Goal: Transaction & Acquisition: Purchase product/service

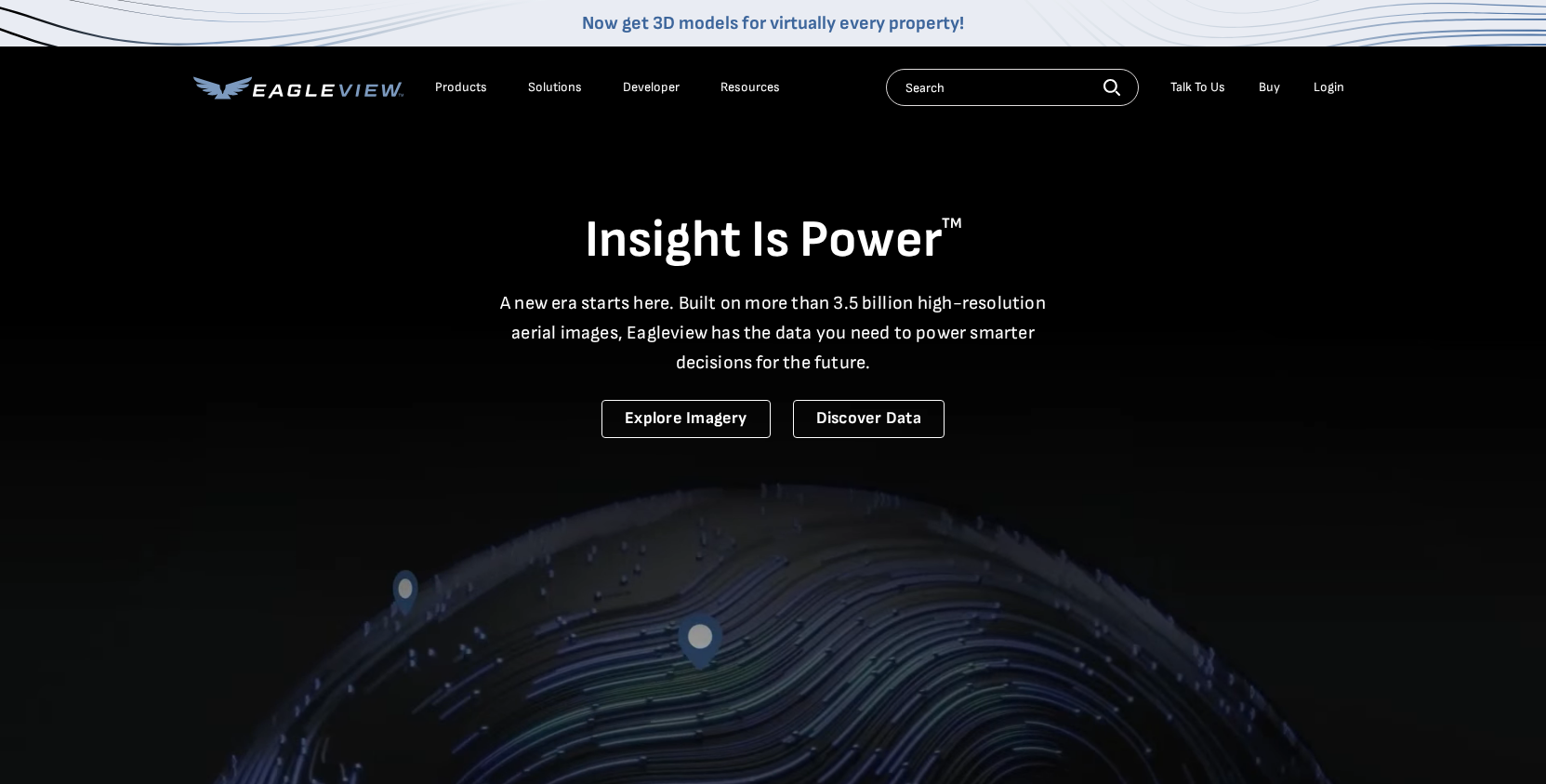
click at [1329, 93] on div "Login" at bounding box center [1329, 87] width 30 height 17
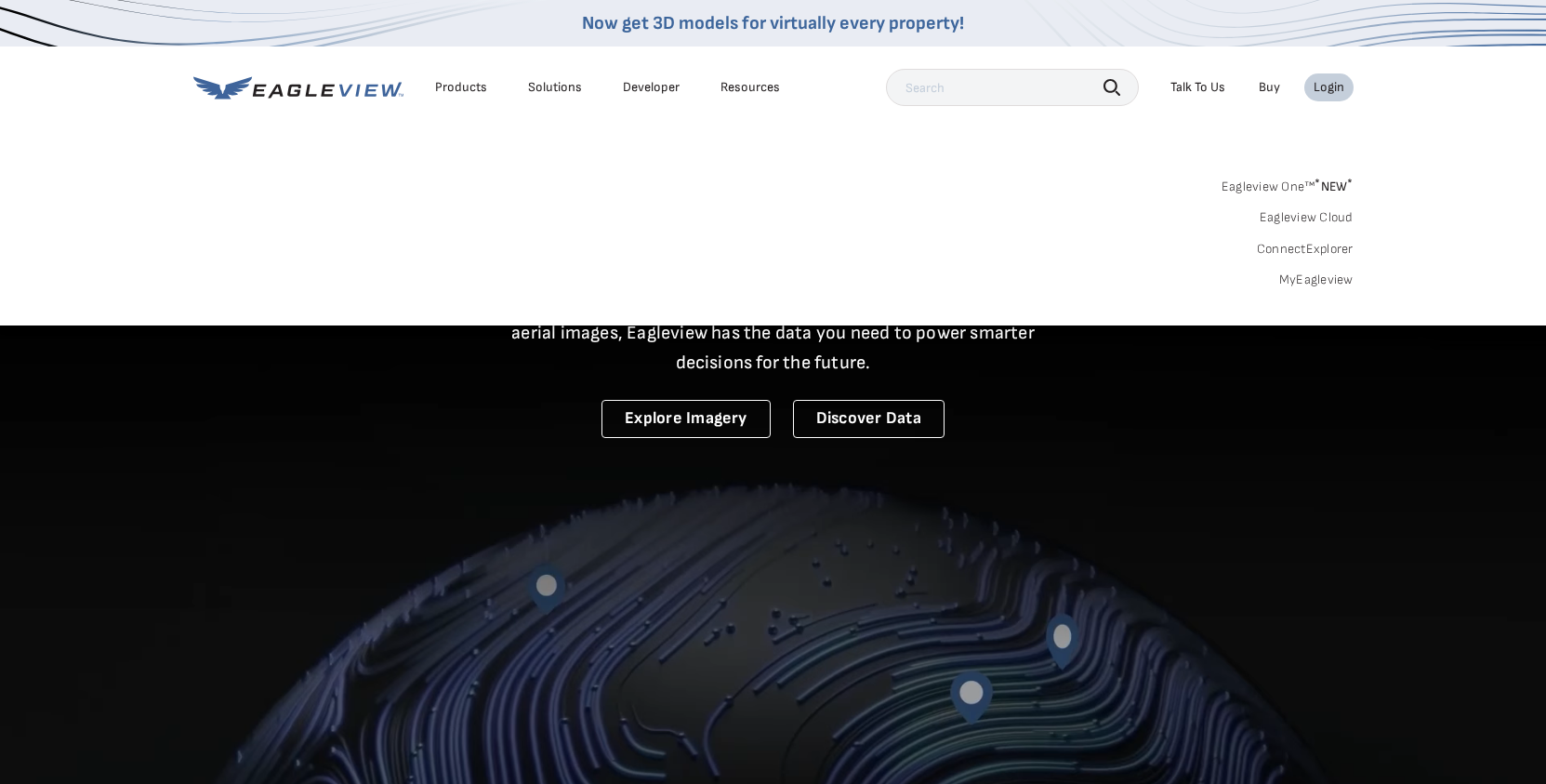
click at [1338, 278] on link "MyEagleview" at bounding box center [1317, 279] width 74 height 17
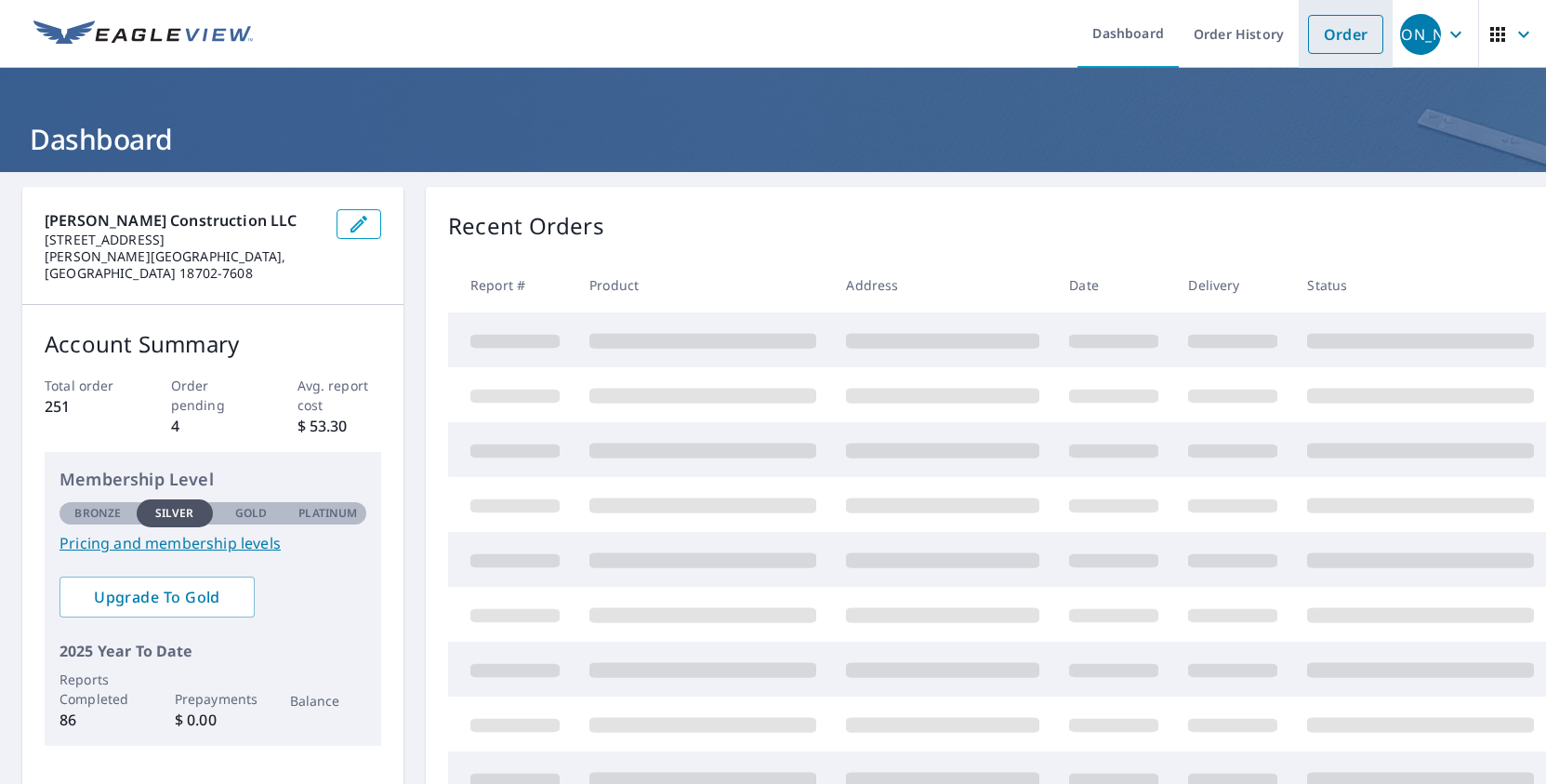
click at [1356, 46] on link "Order" at bounding box center [1345, 34] width 75 height 39
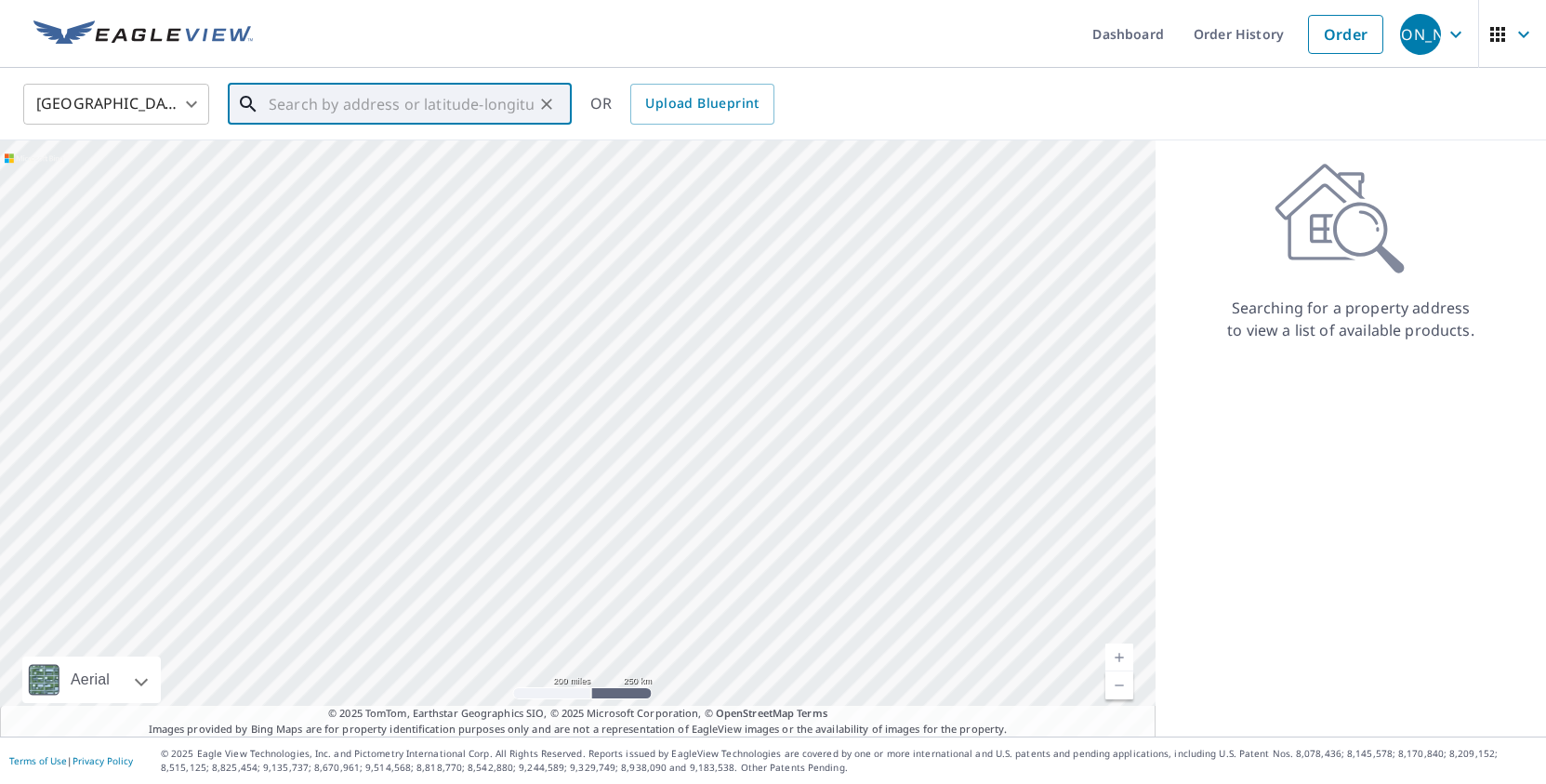
click at [480, 87] on input "text" at bounding box center [400, 104] width 265 height 52
click at [401, 162] on span "[STREET_ADDRESS]" at bounding box center [411, 158] width 292 height 23
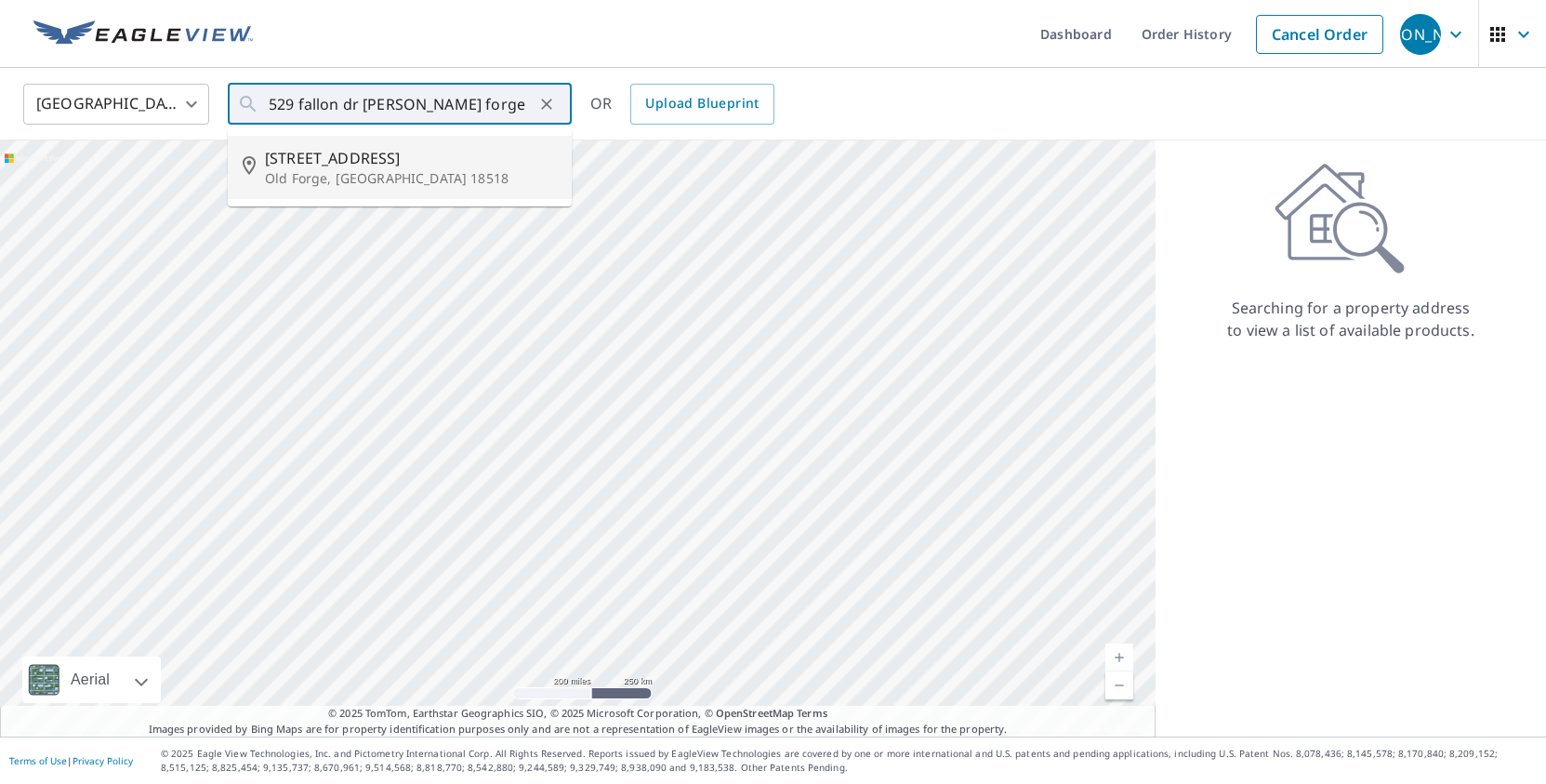
type input "[STREET_ADDRESS]"
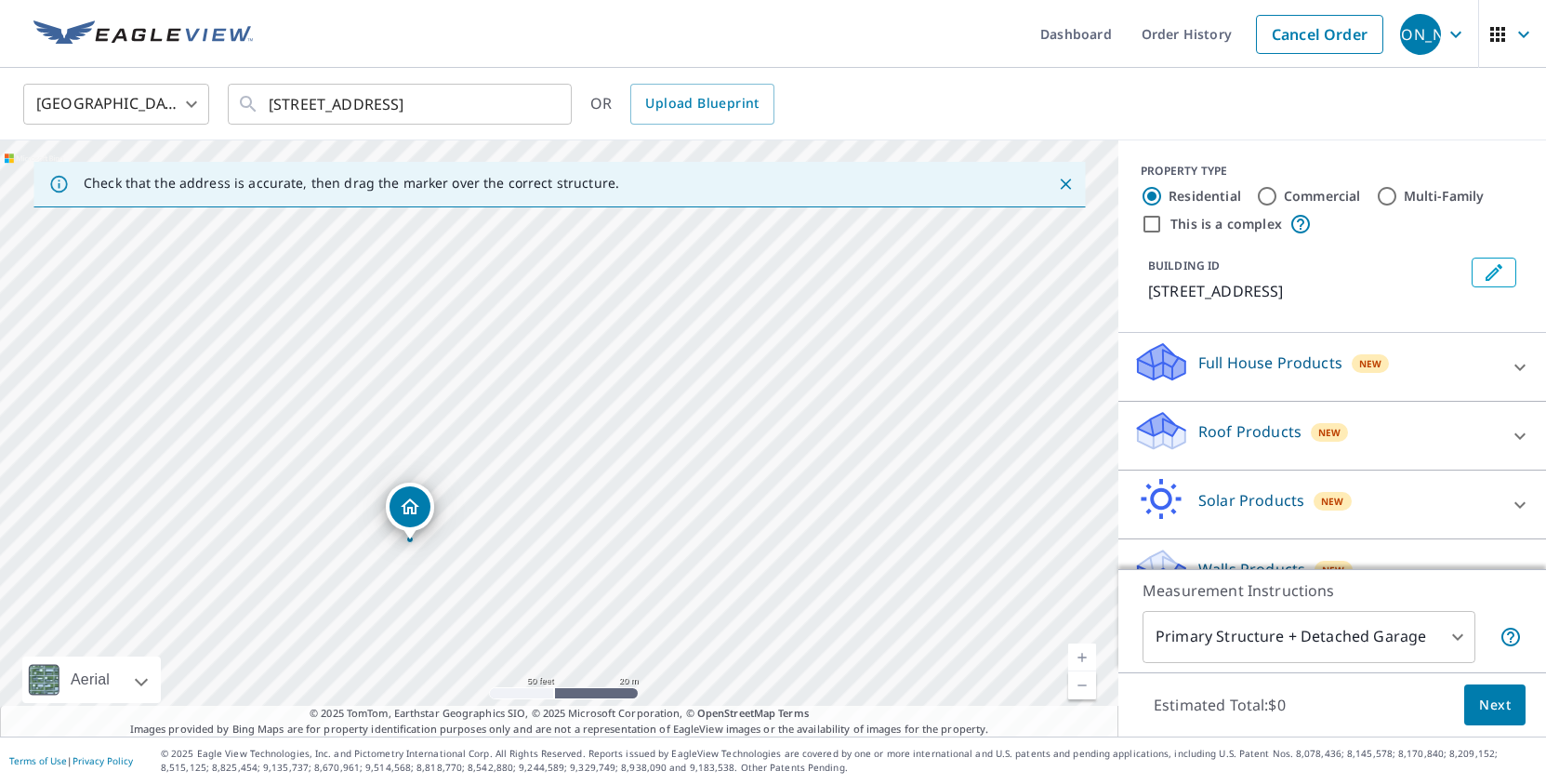
click at [1277, 440] on p "Roof Products" at bounding box center [1249, 431] width 103 height 23
click at [1222, 503] on div "Premium $27.5 - $81.25" at bounding box center [1333, 488] width 398 height 53
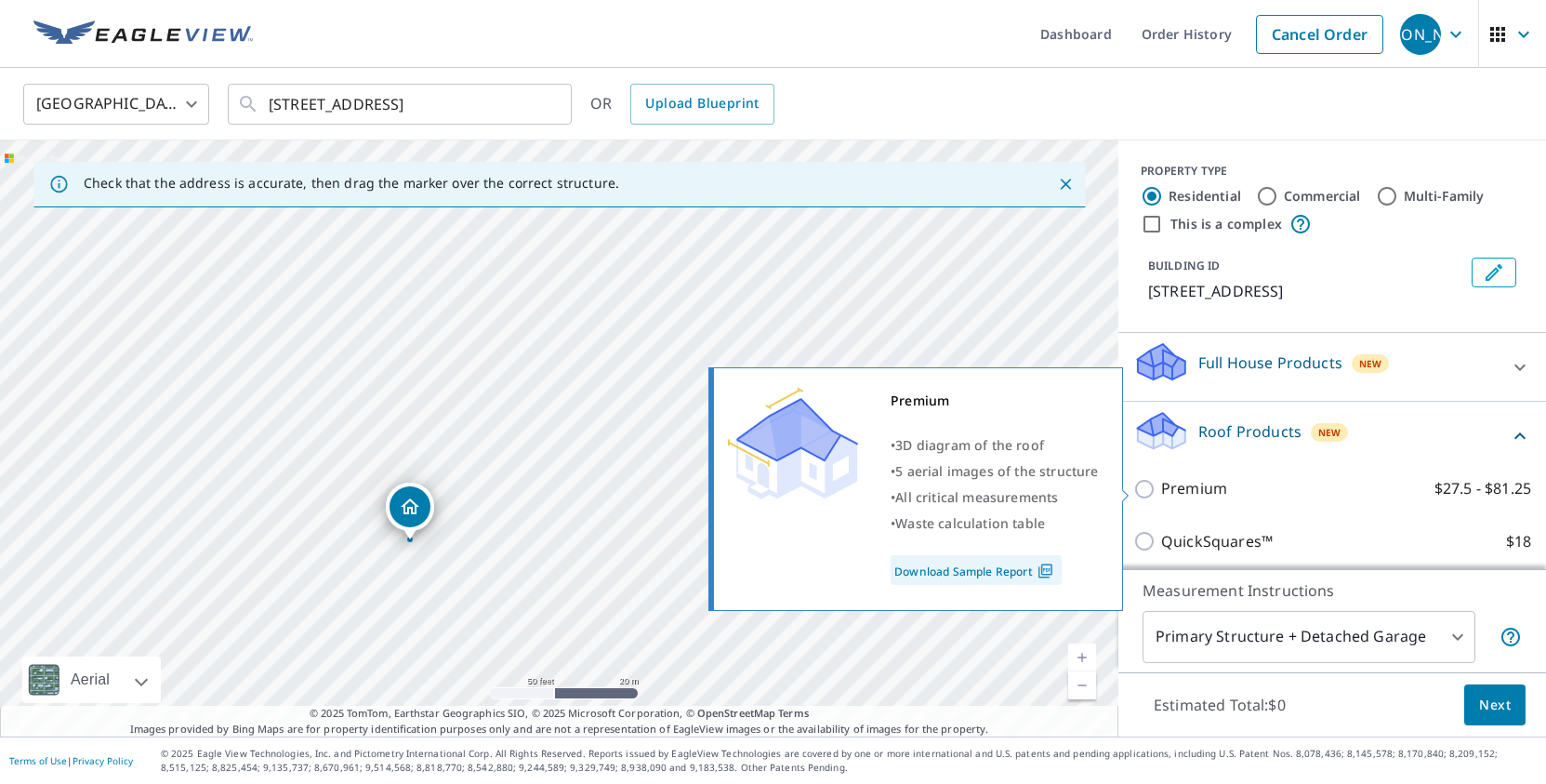
click at [1156, 485] on input "Premium $27.5 - $81.25" at bounding box center [1148, 488] width 27 height 23
checkbox input "true"
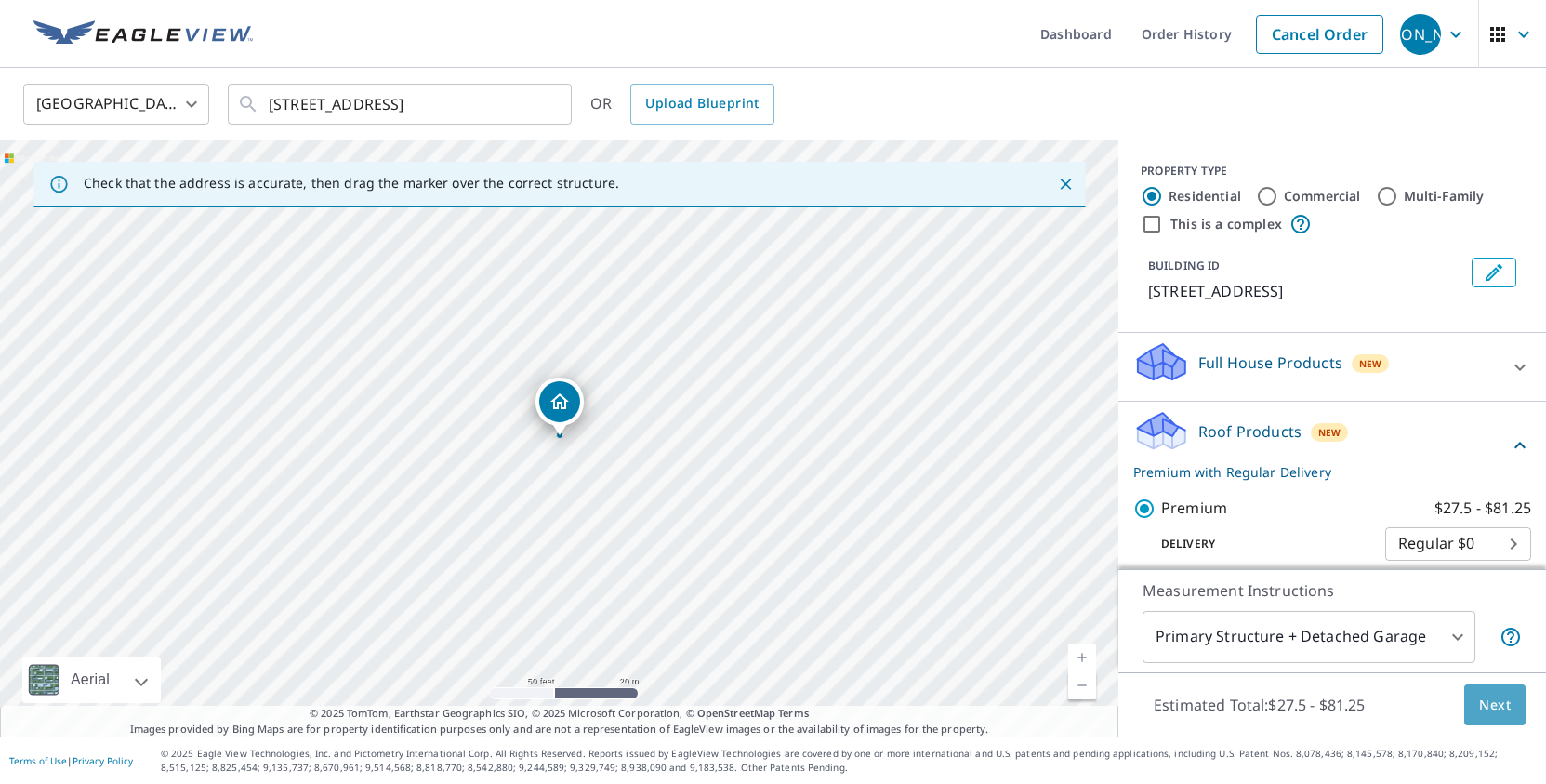
click at [1507, 711] on span "Next" at bounding box center [1495, 705] width 31 height 23
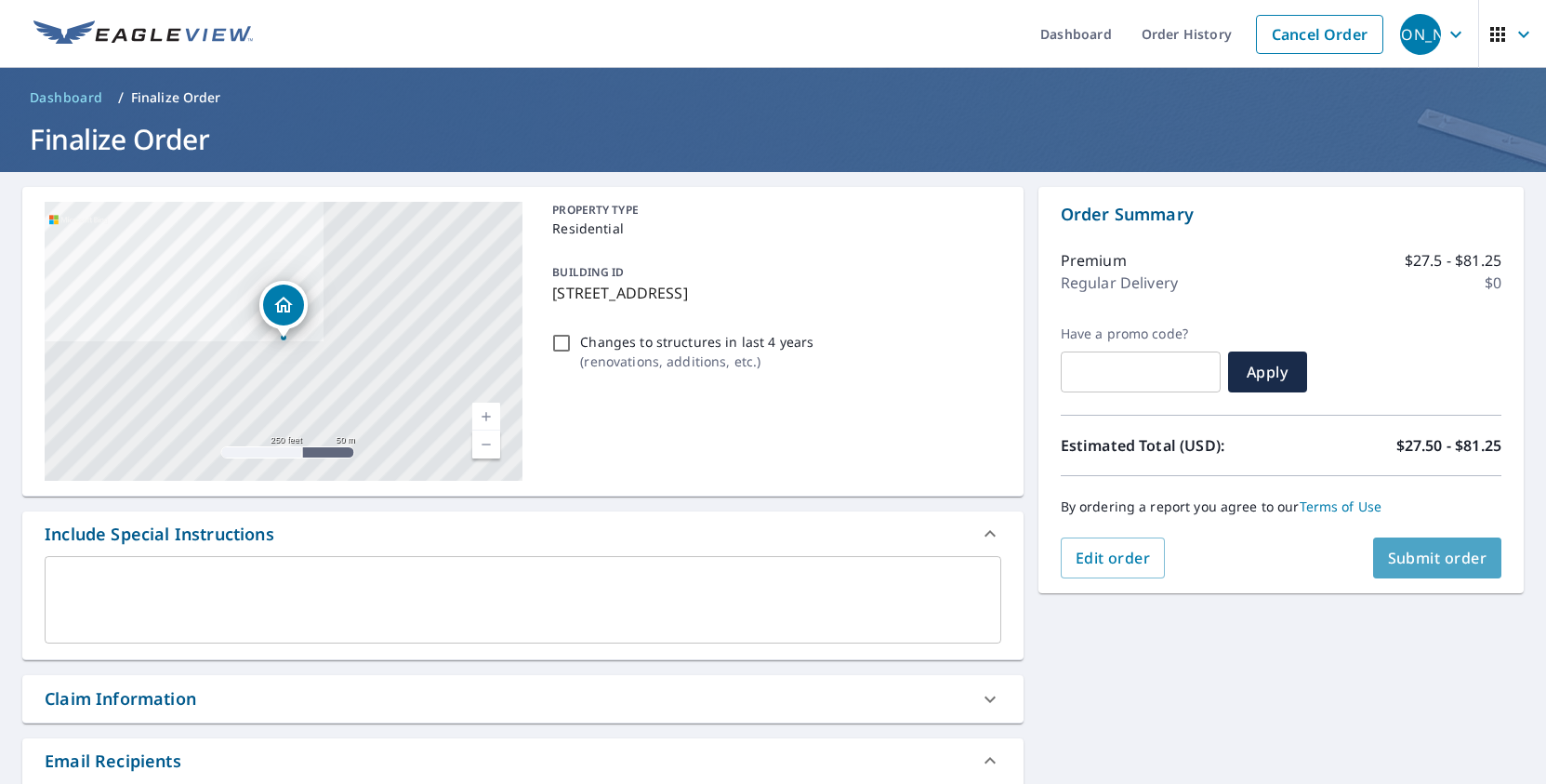
click at [1448, 555] on span "Submit order" at bounding box center [1438, 557] width 100 height 21
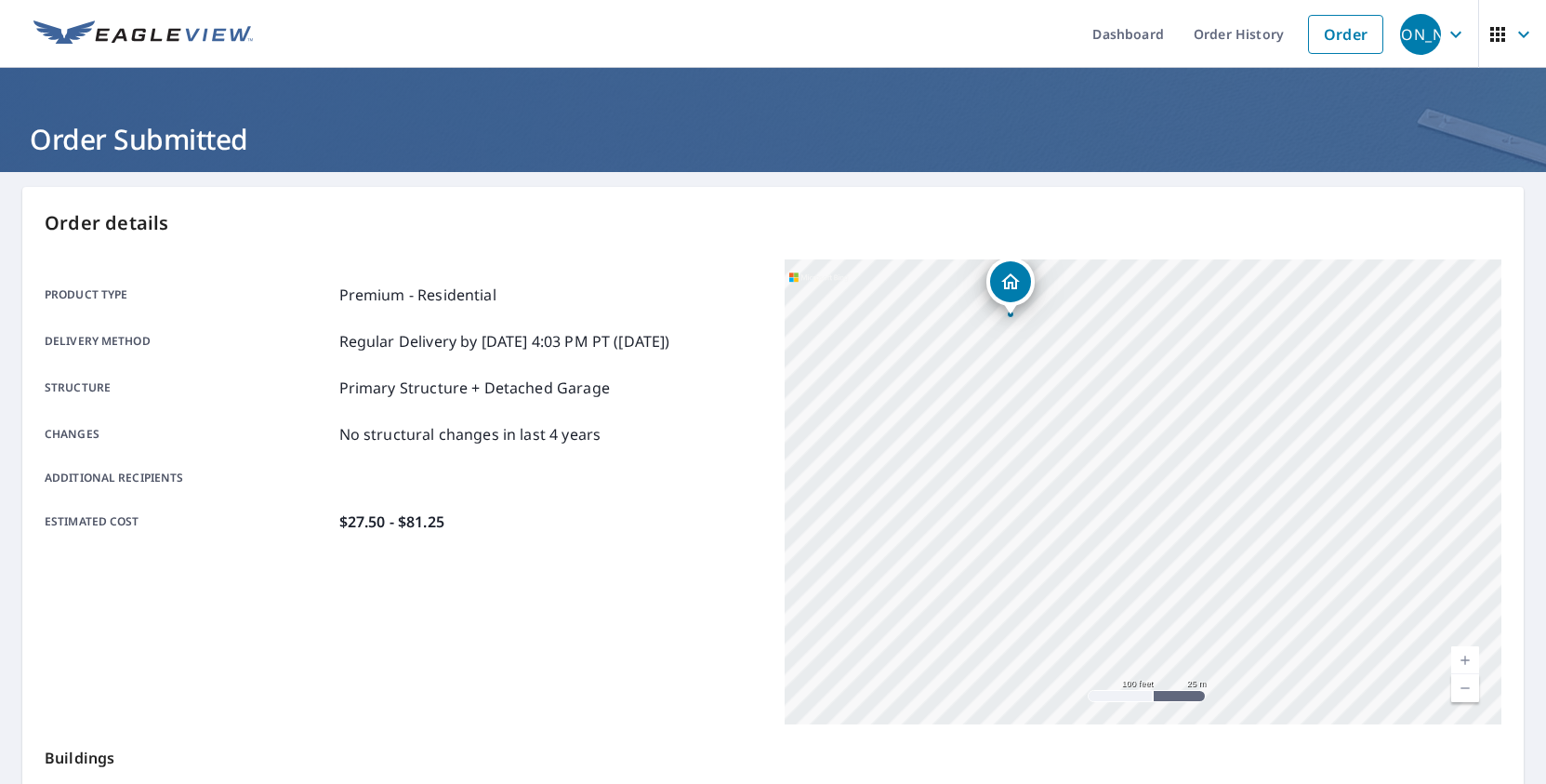
drag, startPoint x: 1132, startPoint y: 526, endPoint x: 1048, endPoint y: 279, distance: 260.9
click at [1048, 279] on div "[STREET_ADDRESS]" at bounding box center [1143, 491] width 718 height 465
drag, startPoint x: 973, startPoint y: 365, endPoint x: 1098, endPoint y: 415, distance: 134.6
click at [1098, 415] on div "[STREET_ADDRESS]" at bounding box center [1143, 491] width 718 height 465
click at [1179, 468] on div "[STREET_ADDRESS]" at bounding box center [1143, 491] width 718 height 465
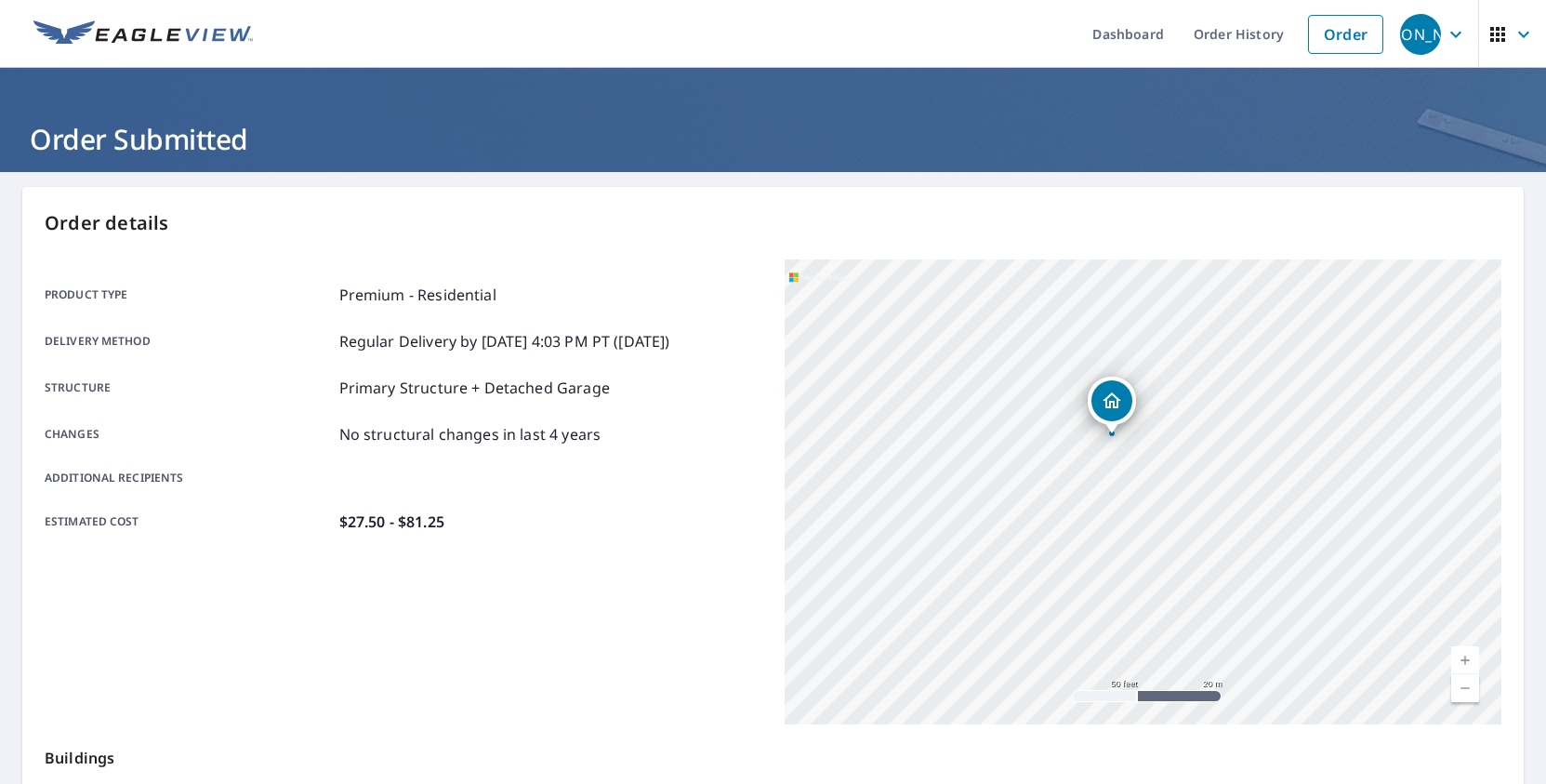
drag, startPoint x: 1149, startPoint y: 406, endPoint x: 1132, endPoint y: 377, distance: 33.6
click at [1132, 377] on div "[STREET_ADDRESS]" at bounding box center [1143, 491] width 718 height 465
drag, startPoint x: 1094, startPoint y: 371, endPoint x: 1076, endPoint y: 318, distance: 56.0
click at [1142, 370] on icon "Dropped pin, building 1, Residential property, 529 Fallon St Old Forge, PA 18518" at bounding box center [1150, 378] width 19 height 16
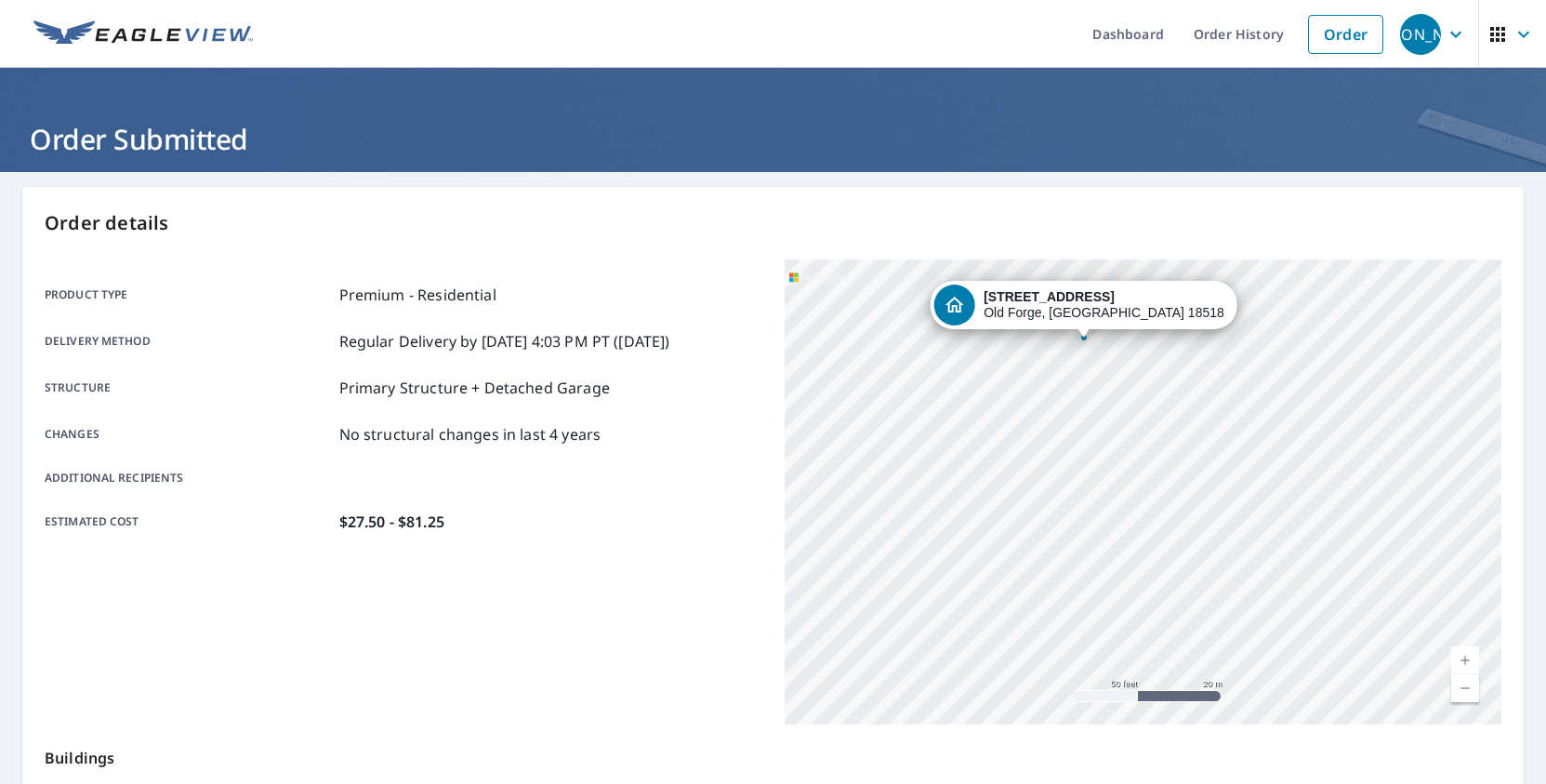
drag, startPoint x: 1195, startPoint y: 515, endPoint x: 1151, endPoint y: 400, distance: 123.1
click at [1151, 400] on div "[STREET_ADDRESS]" at bounding box center [1143, 491] width 718 height 465
click at [1030, 446] on div "[STREET_ADDRESS]" at bounding box center [1143, 491] width 718 height 465
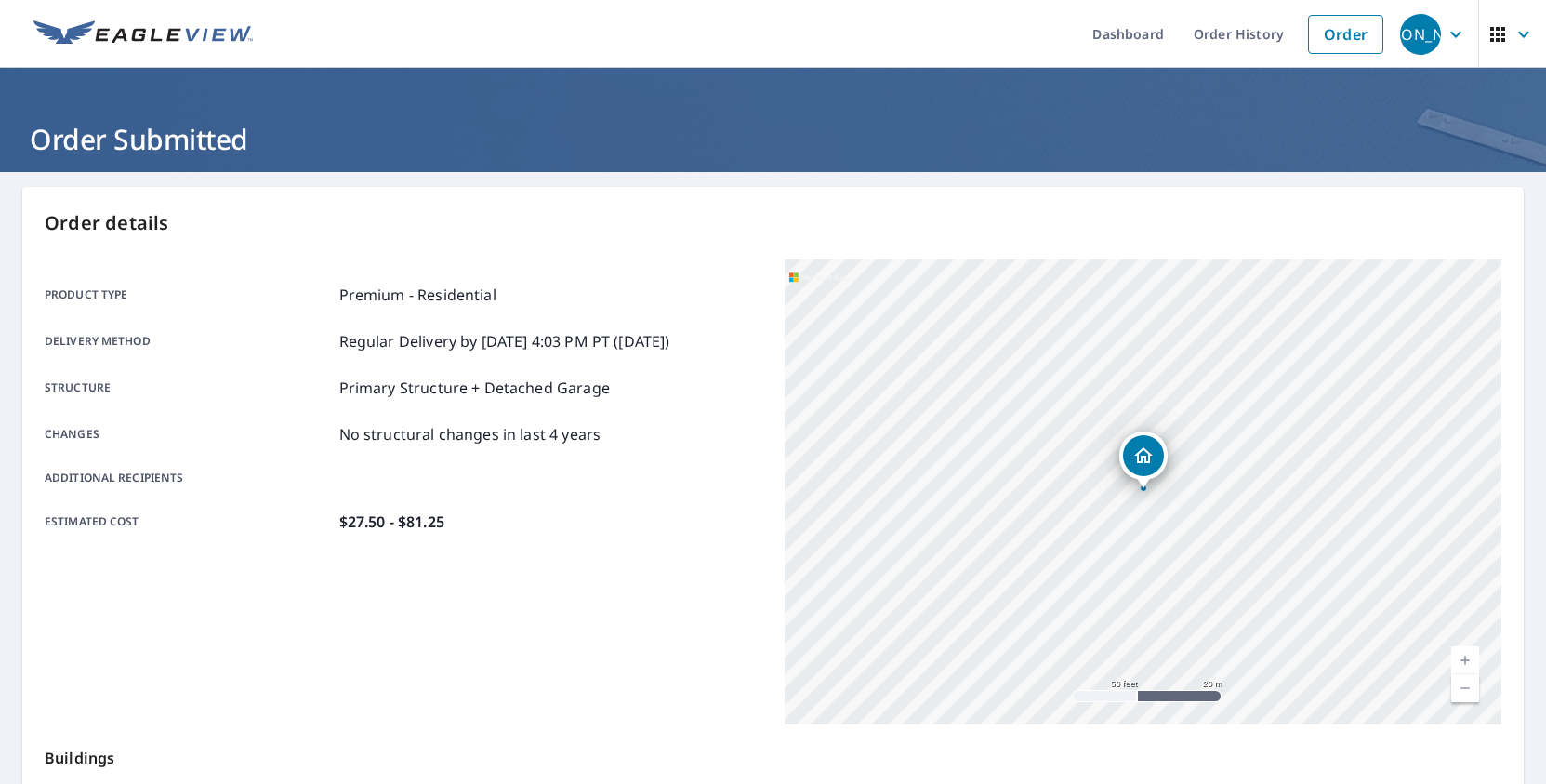
click at [1065, 566] on div "[STREET_ADDRESS]" at bounding box center [1143, 491] width 718 height 465
click at [1067, 570] on div "[STREET_ADDRESS]" at bounding box center [1143, 491] width 718 height 465
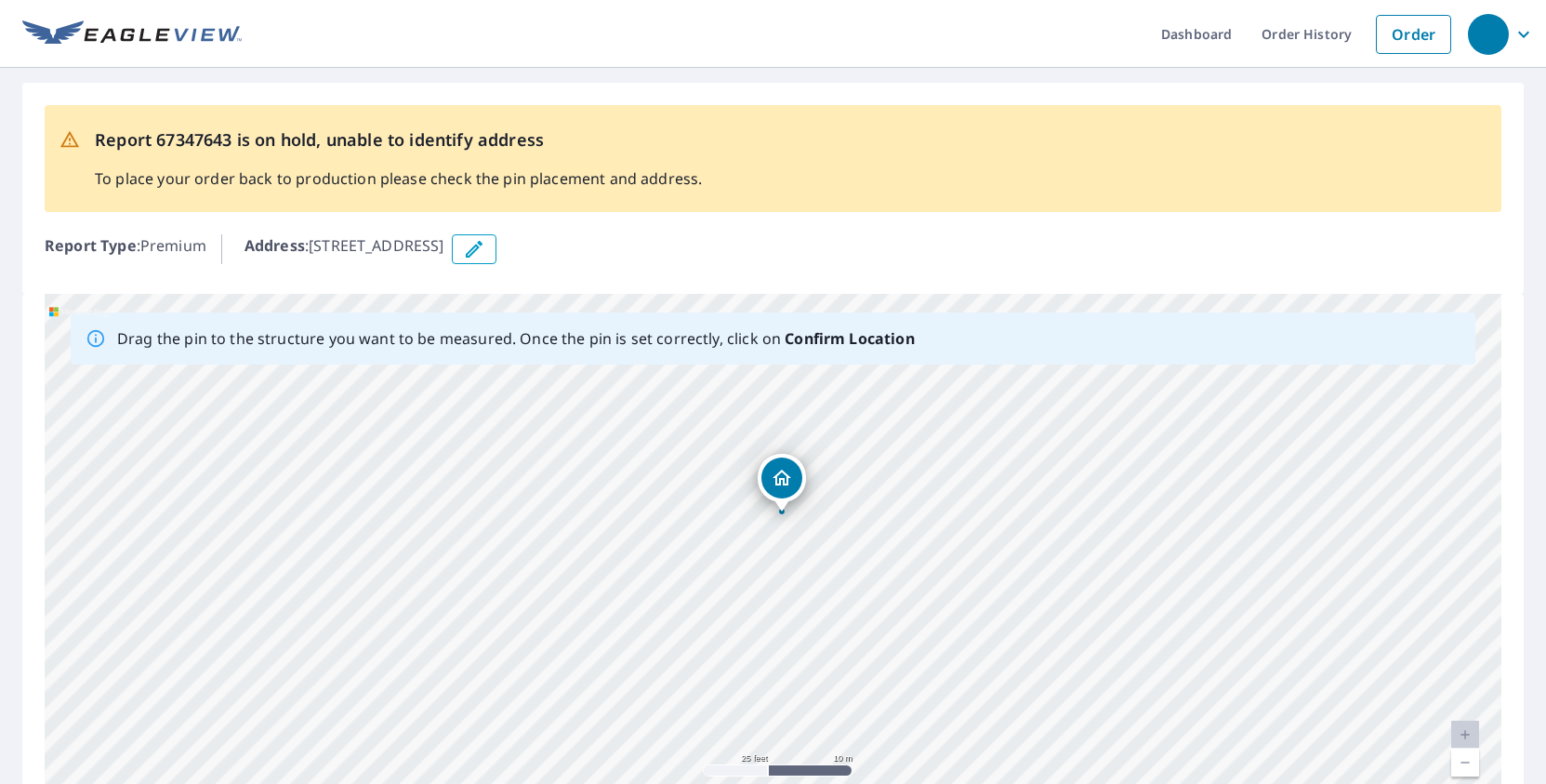
drag, startPoint x: 683, startPoint y: 548, endPoint x: 692, endPoint y: 473, distance: 75.5
click at [692, 474] on div "[STREET_ADDRESS]" at bounding box center [773, 584] width 1457 height 582
drag, startPoint x: 790, startPoint y: 578, endPoint x: 795, endPoint y: 528, distance: 50.2
click at [795, 528] on div "[STREET_ADDRESS]" at bounding box center [773, 584] width 1457 height 582
drag, startPoint x: 782, startPoint y: 575, endPoint x: 781, endPoint y: 591, distance: 16.0
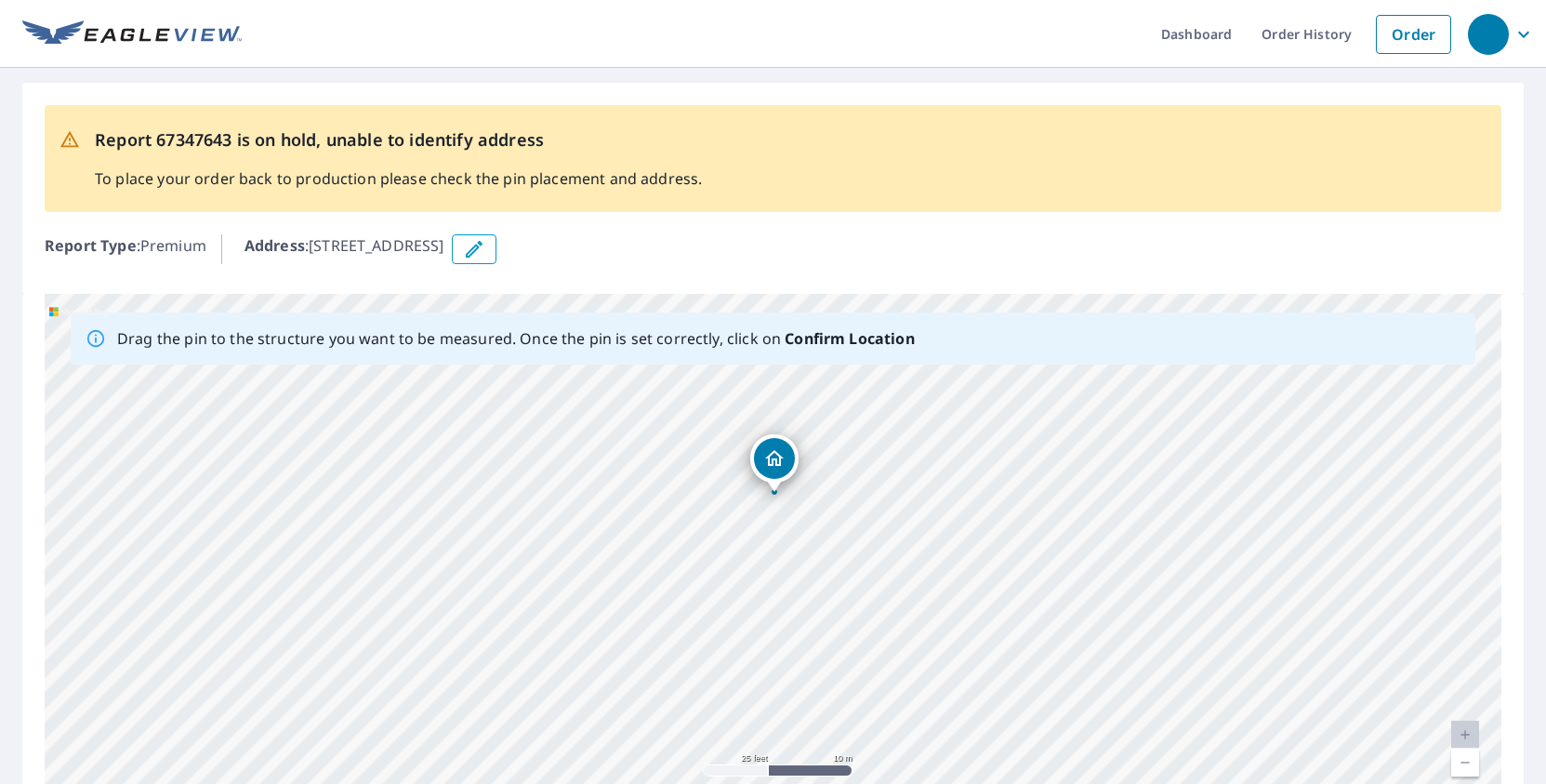
click at [781, 591] on div "[STREET_ADDRESS]" at bounding box center [773, 584] width 1457 height 582
drag, startPoint x: 894, startPoint y: 576, endPoint x: 914, endPoint y: 423, distance: 154.3
click at [914, 423] on div "[STREET_ADDRESS]" at bounding box center [773, 584] width 1457 height 582
drag, startPoint x: 910, startPoint y: 469, endPoint x: 911, endPoint y: 494, distance: 25.0
click at [911, 494] on div "[STREET_ADDRESS]" at bounding box center [773, 584] width 1457 height 582
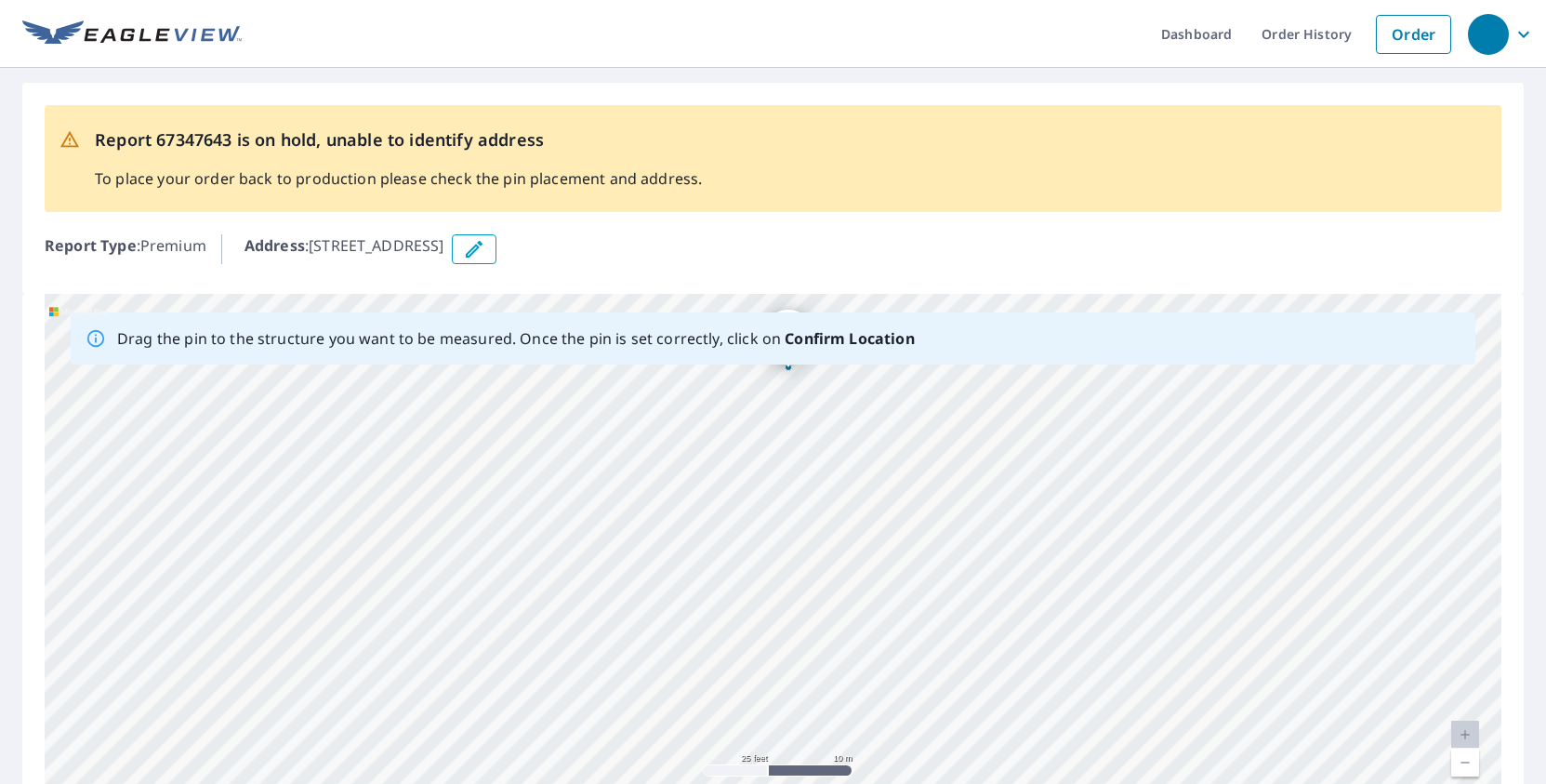
click at [674, 563] on div "[STREET_ADDRESS]" at bounding box center [773, 584] width 1457 height 582
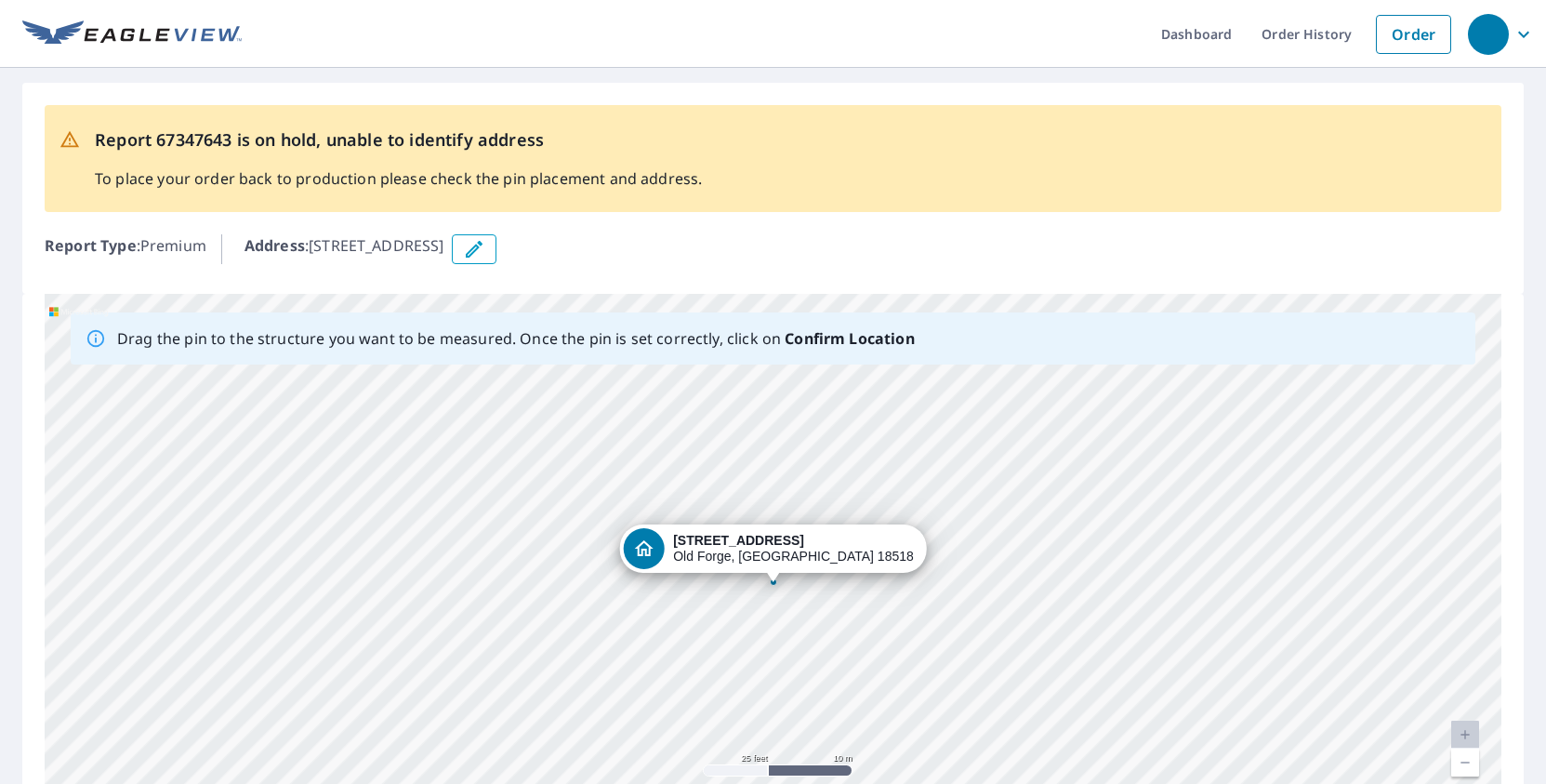
click at [667, 716] on div "[STREET_ADDRESS]" at bounding box center [773, 584] width 1457 height 582
click at [690, 686] on div "[STREET_ADDRESS]" at bounding box center [773, 584] width 1457 height 582
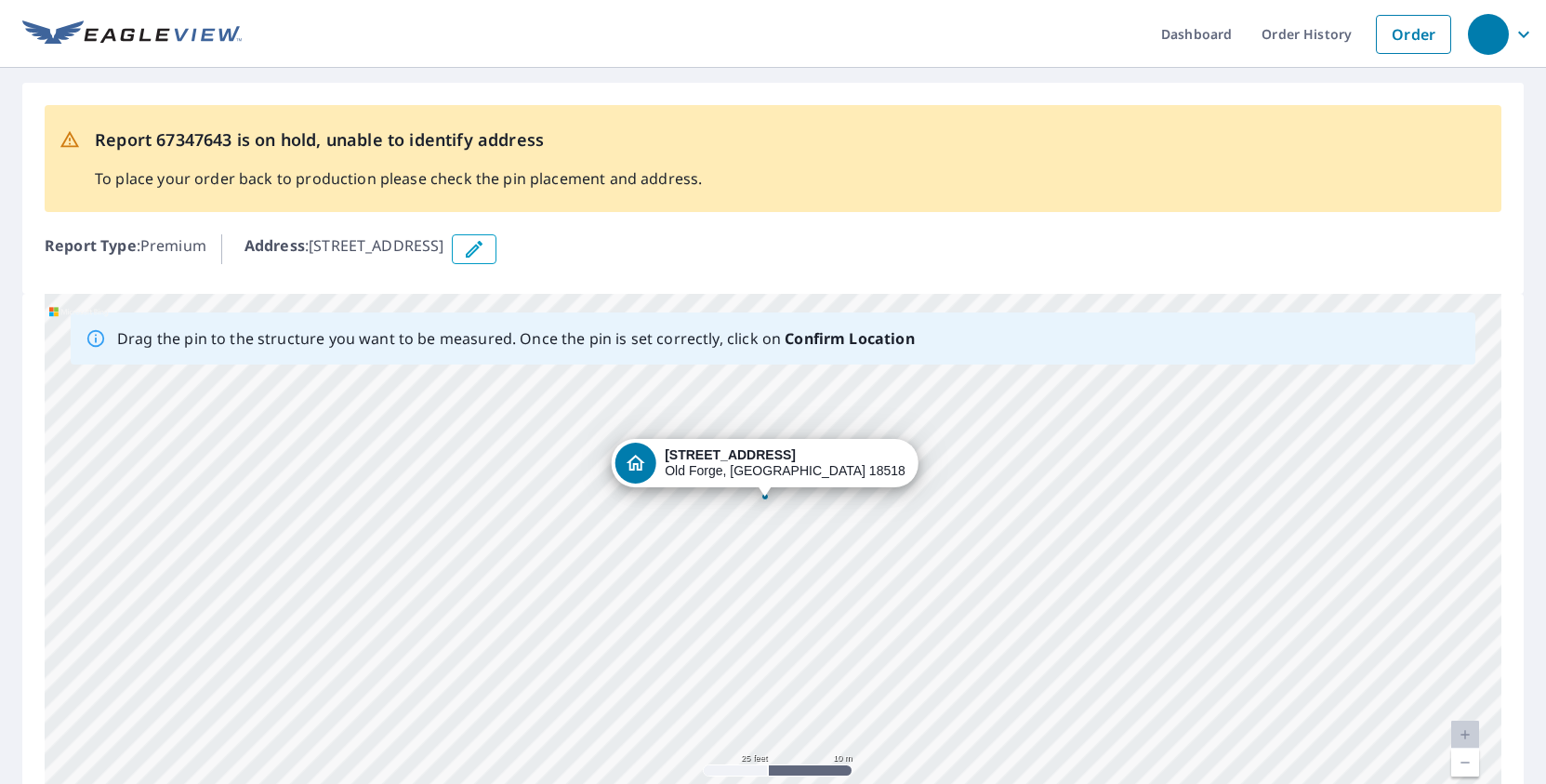
drag, startPoint x: 747, startPoint y: 642, endPoint x: 746, endPoint y: 546, distance: 96.0
click at [738, 563] on div "[STREET_ADDRESS]" at bounding box center [773, 584] width 1457 height 582
click at [763, 529] on div "[STREET_ADDRESS]" at bounding box center [773, 584] width 1457 height 582
click at [789, 526] on div "[STREET_ADDRESS]" at bounding box center [773, 584] width 1457 height 582
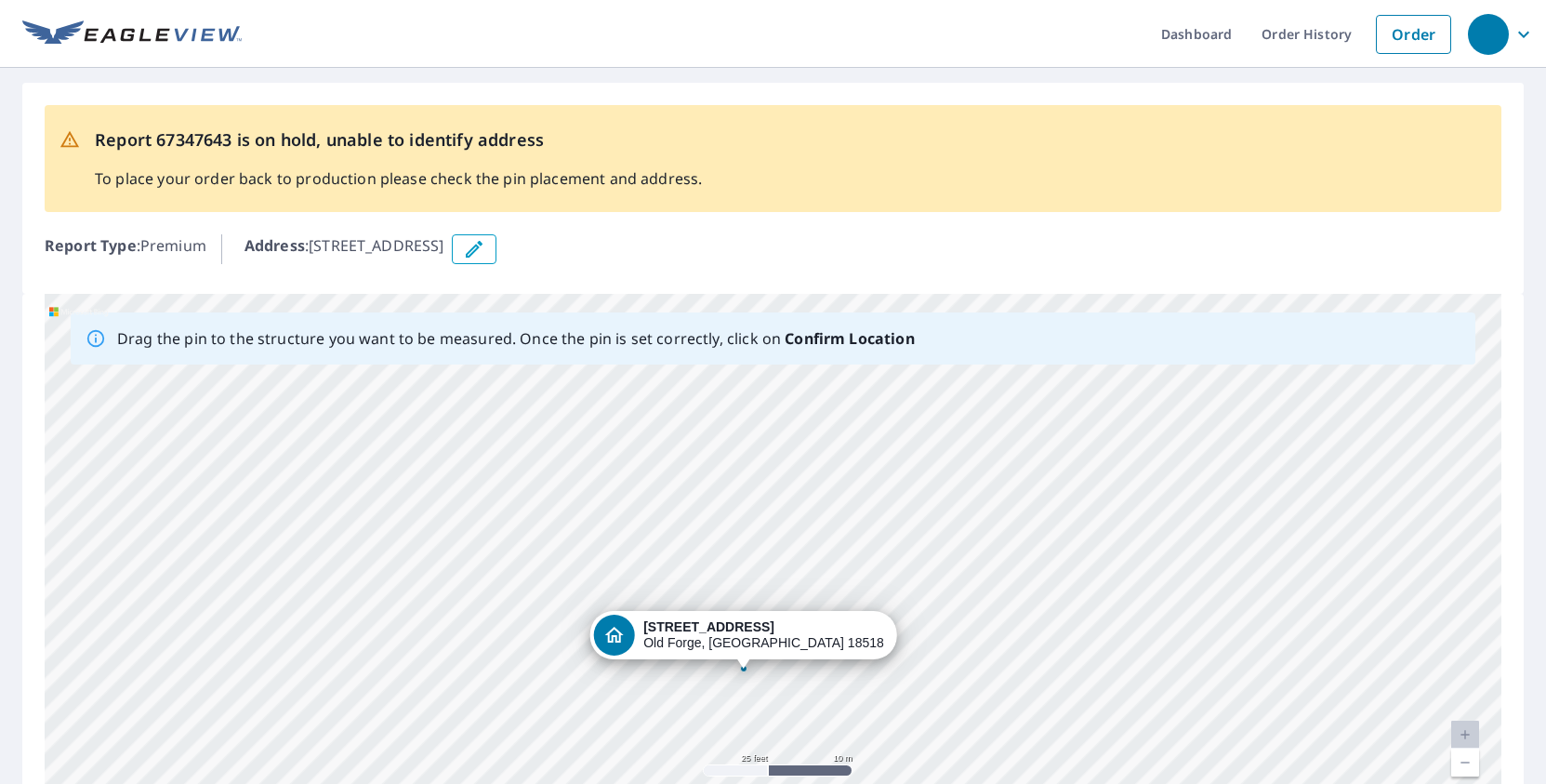
drag, startPoint x: 796, startPoint y: 553, endPoint x: 773, endPoint y: 708, distance: 156.7
click at [772, 709] on div "[STREET_ADDRESS]" at bounding box center [773, 584] width 1457 height 582
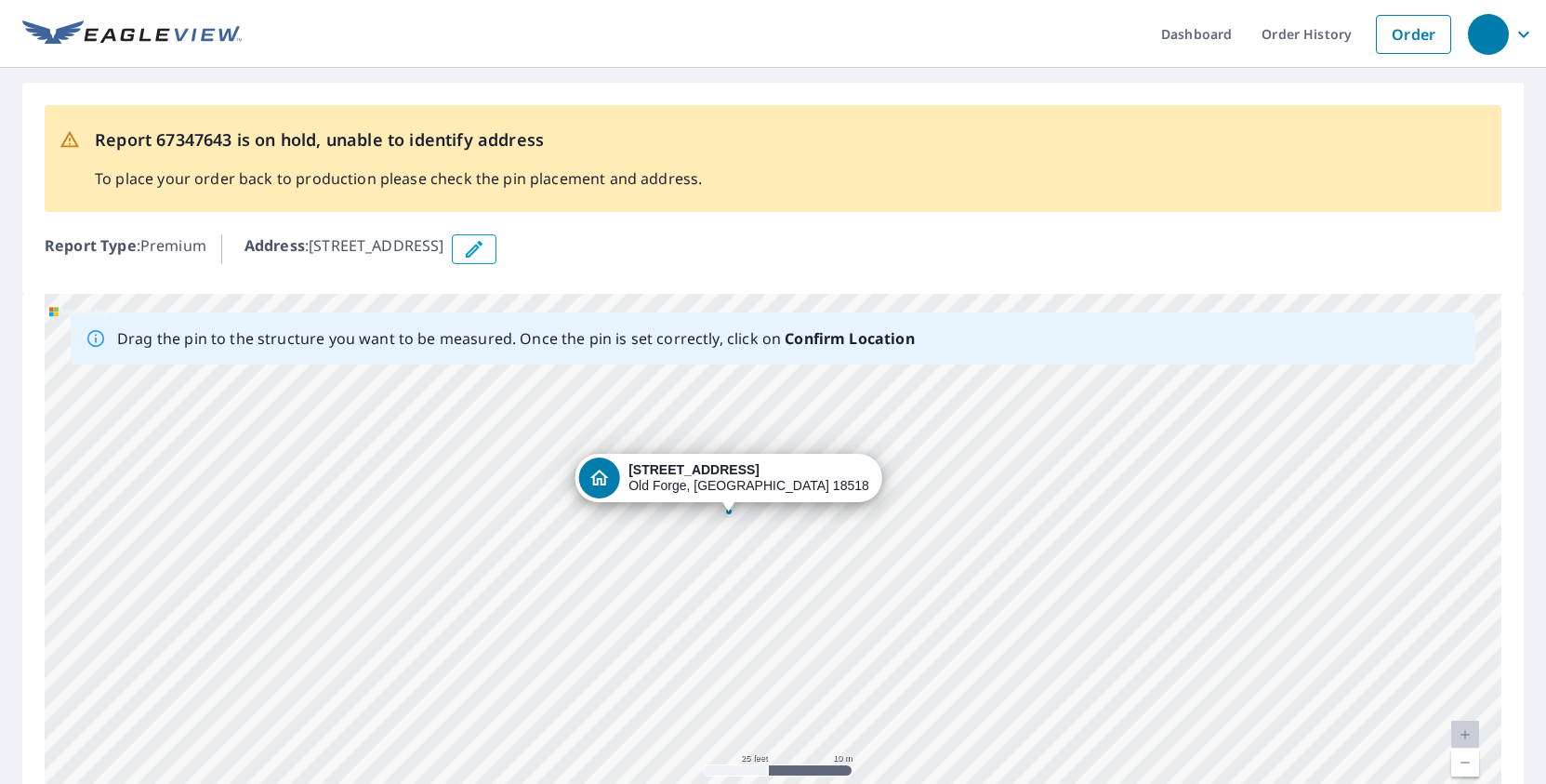
drag, startPoint x: 773, startPoint y: 708, endPoint x: 758, endPoint y: 542, distance: 166.7
click at [758, 542] on div "[STREET_ADDRESS]" at bounding box center [773, 584] width 1457 height 582
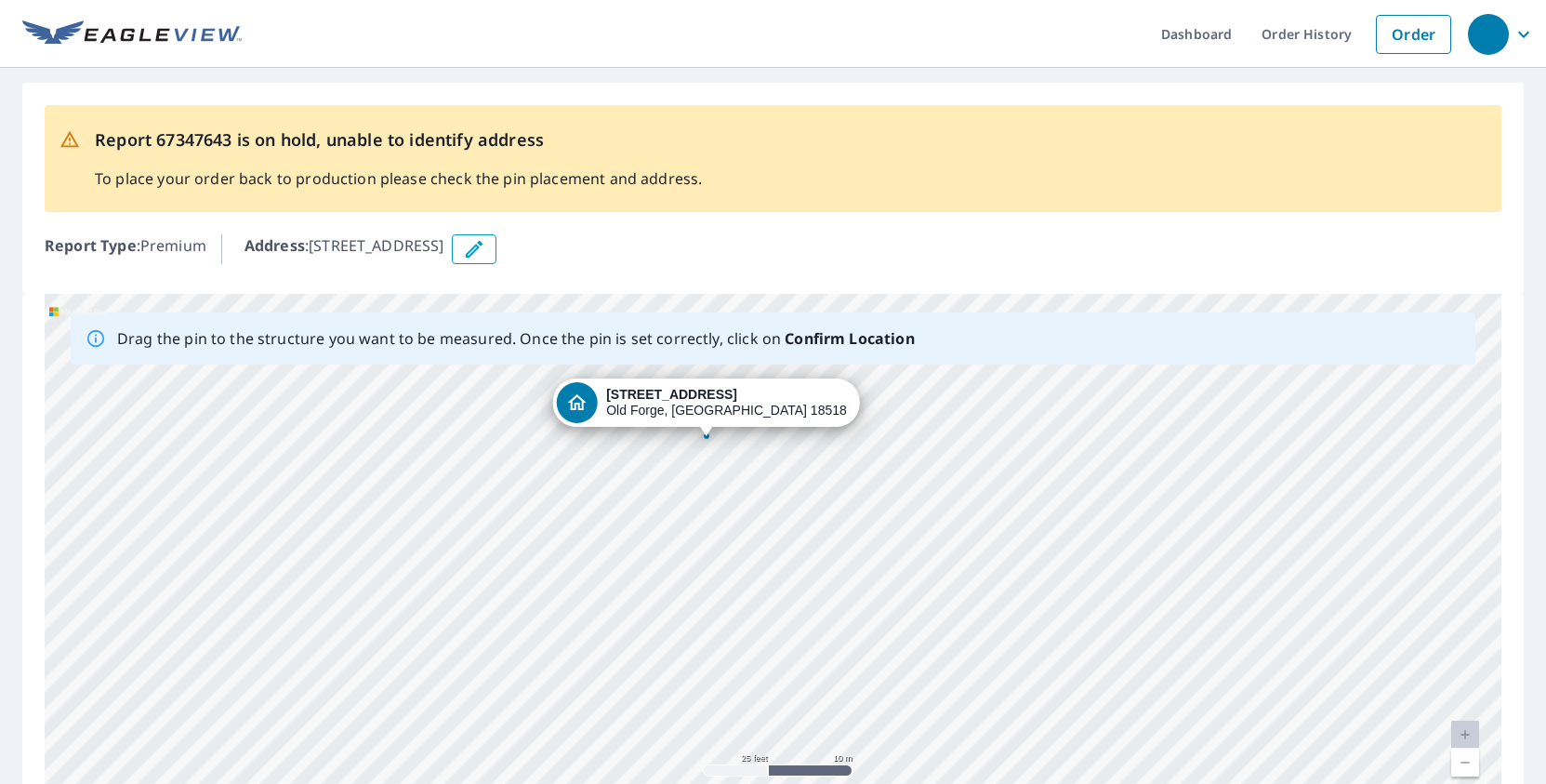
drag, startPoint x: 717, startPoint y: 526, endPoint x: 692, endPoint y: 455, distance: 75.3
click at [692, 455] on div "[STREET_ADDRESS]" at bounding box center [773, 584] width 1457 height 582
click at [559, 622] on div "[STREET_ADDRESS]" at bounding box center [773, 584] width 1457 height 582
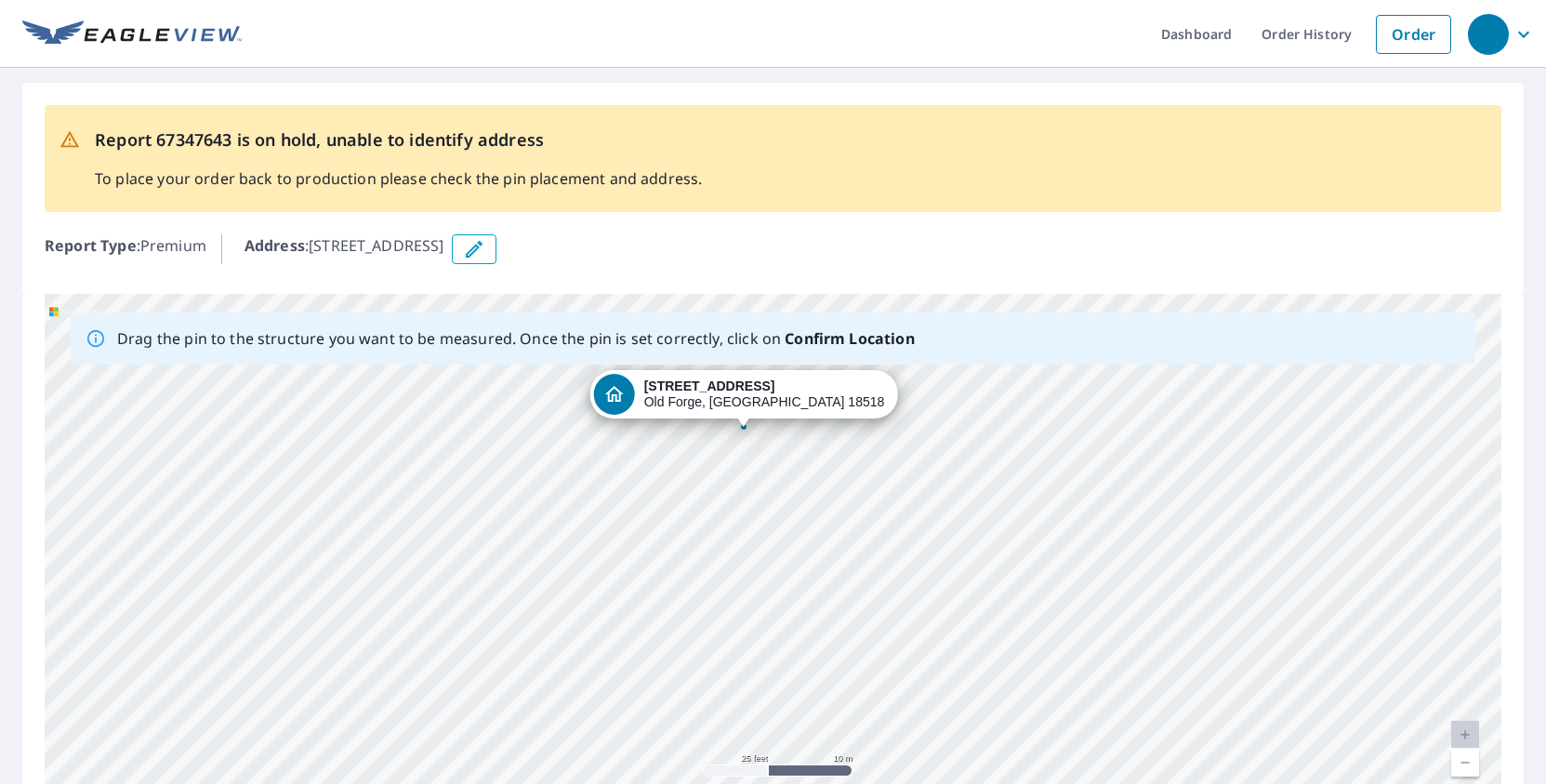
drag, startPoint x: 715, startPoint y: 396, endPoint x: 754, endPoint y: 395, distance: 39.0
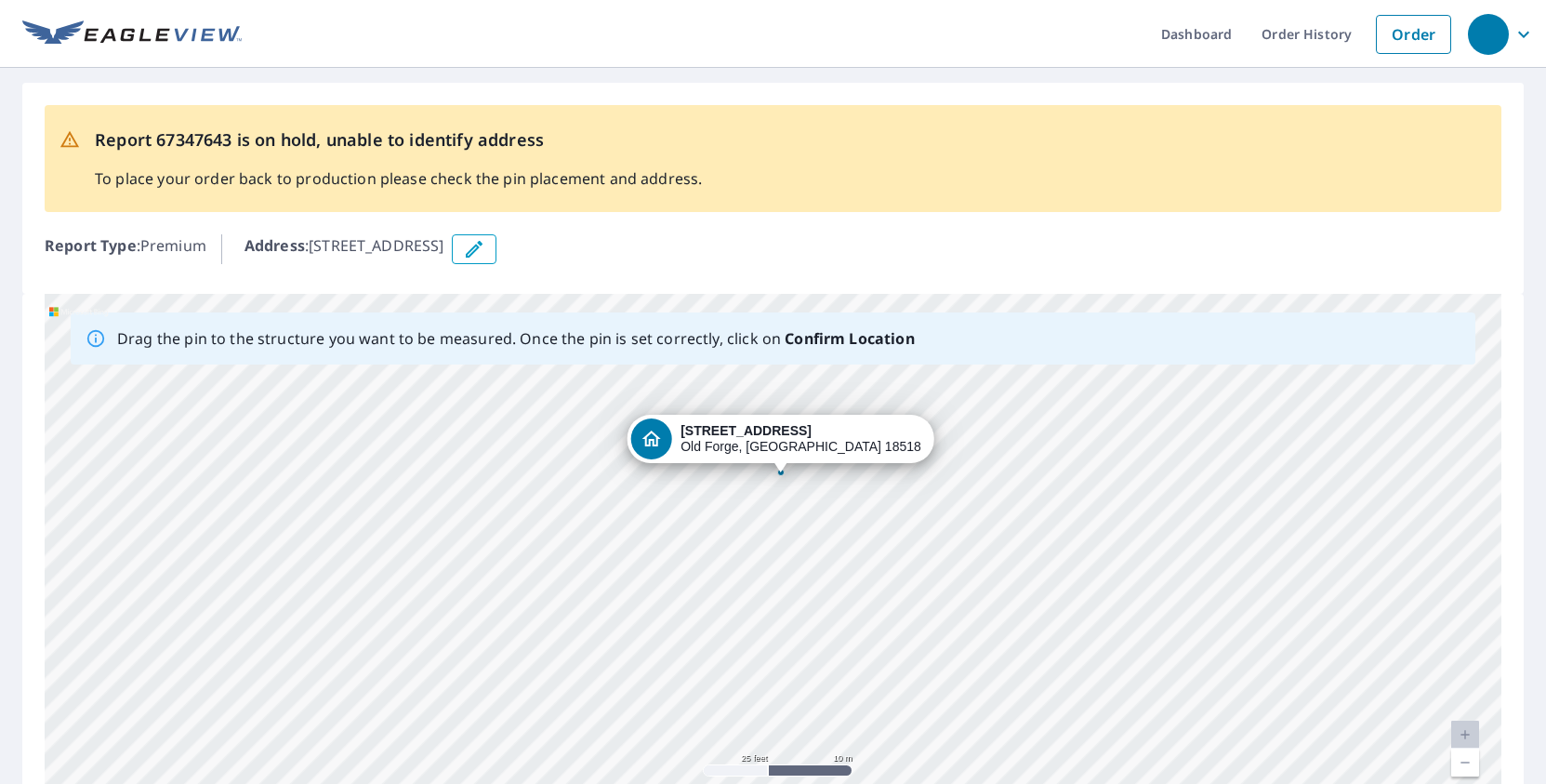
drag, startPoint x: 820, startPoint y: 644, endPoint x: 827, endPoint y: 534, distance: 110.2
click at [827, 534] on div "[STREET_ADDRESS]" at bounding box center [773, 584] width 1457 height 582
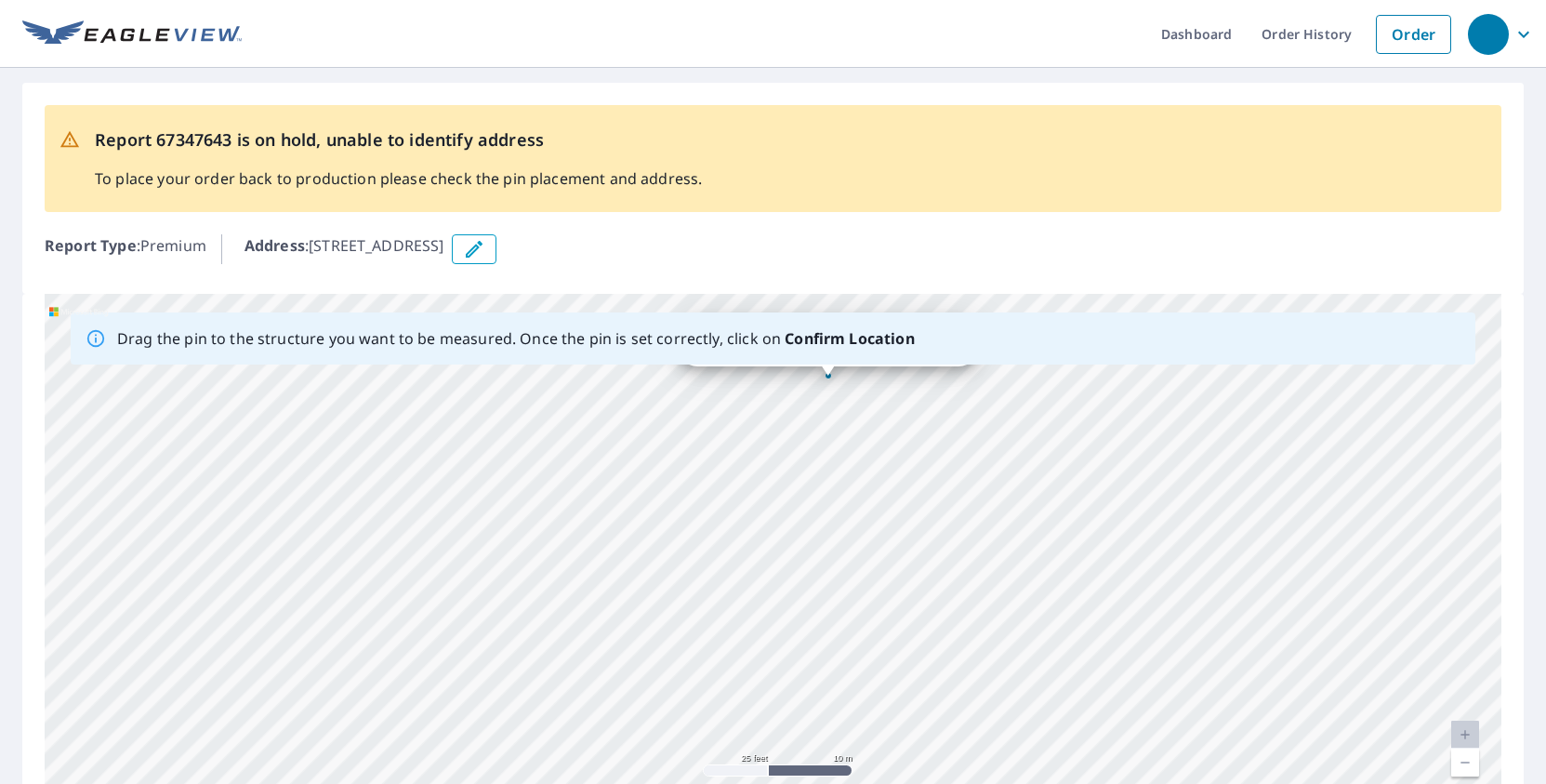
drag, startPoint x: 786, startPoint y: 637, endPoint x: 834, endPoint y: 541, distance: 107.3
click at [834, 541] on div "[STREET_ADDRESS]" at bounding box center [773, 584] width 1457 height 582
